Goal: Task Accomplishment & Management: Use online tool/utility

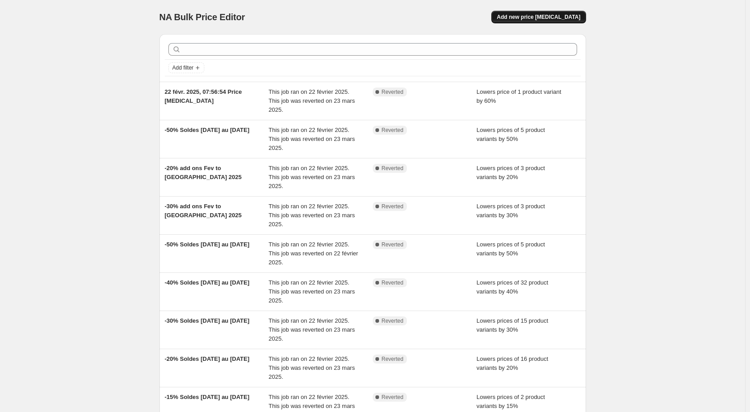
click at [548, 16] on span "Add new price [MEDICAL_DATA]" at bounding box center [539, 16] width 84 height 7
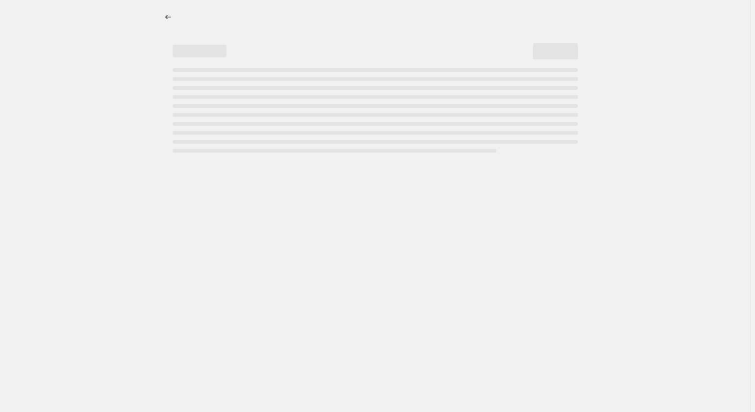
select select "percentage"
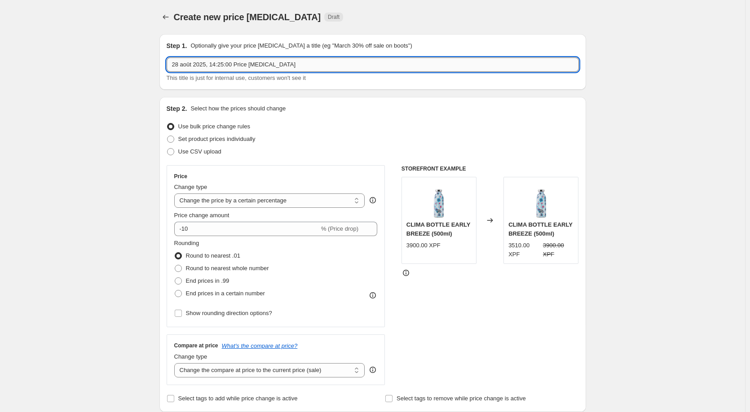
drag, startPoint x: 285, startPoint y: 64, endPoint x: 300, endPoint y: 64, distance: 15.7
click at [285, 64] on input "28 août 2025, 14:25:00 Price [MEDICAL_DATA]" at bounding box center [373, 64] width 412 height 14
drag, startPoint x: 302, startPoint y: 64, endPoint x: 64, endPoint y: 62, distance: 238.1
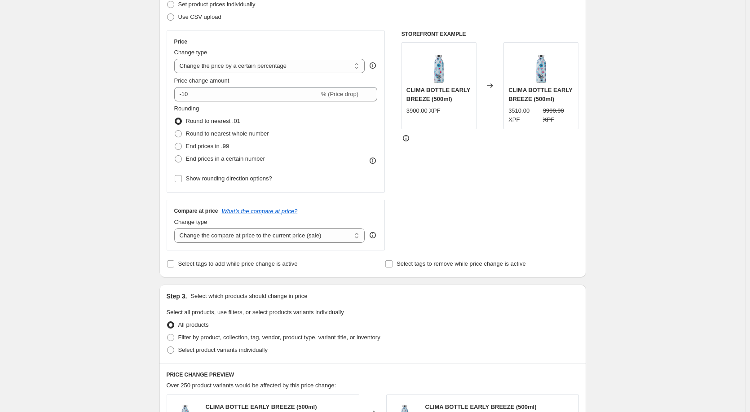
scroll to position [180, 0]
